Goal: Task Accomplishment & Management: Manage account settings

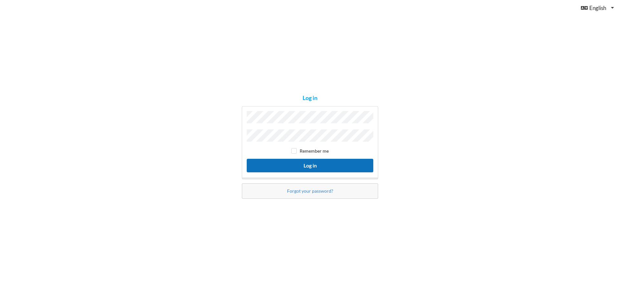
click at [304, 165] on button "Log in" at bounding box center [310, 165] width 127 height 13
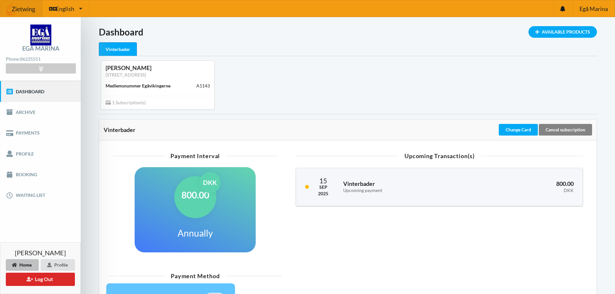
click at [565, 130] on div "Cancel subscription" at bounding box center [565, 130] width 53 height 12
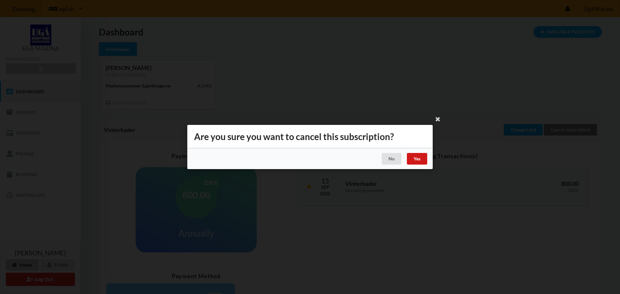
click at [417, 158] on div "Yes" at bounding box center [417, 159] width 20 height 12
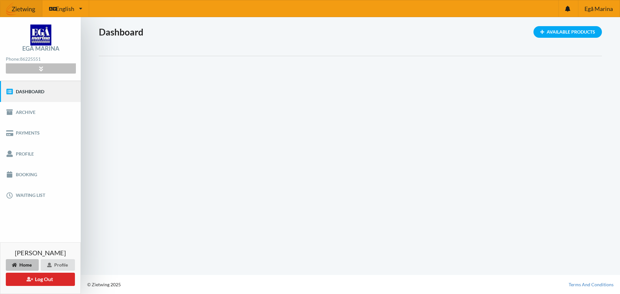
click at [36, 68] on div at bounding box center [41, 69] width 70 height 10
